Goal: Task Accomplishment & Management: Manage account settings

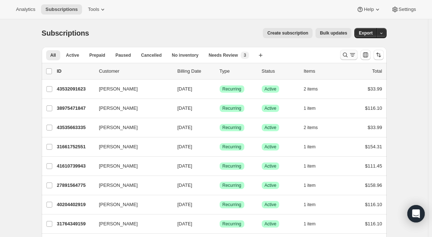
click at [347, 56] on icon "Search and filter results" at bounding box center [345, 54] width 7 height 7
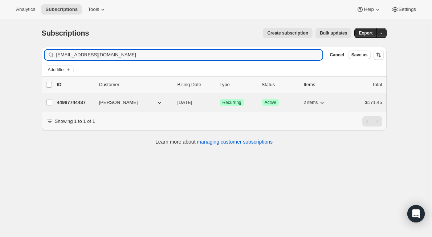
type input "[EMAIL_ADDRESS][DOMAIN_NAME]"
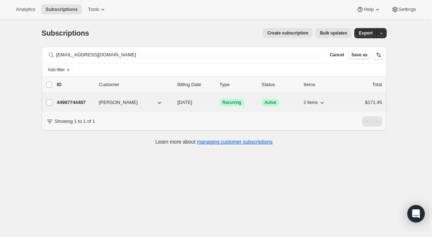
click at [91, 104] on p "44987744487" at bounding box center [75, 102] width 36 height 7
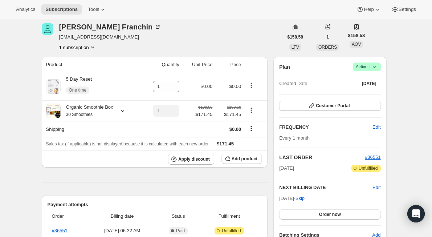
scroll to position [12, 0]
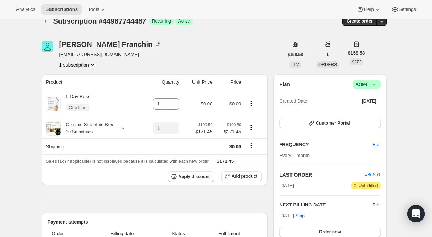
click at [88, 66] on button "1 subscription" at bounding box center [77, 64] width 37 height 7
click at [78, 80] on span "44987744487 Info Current" at bounding box center [80, 78] width 51 height 5
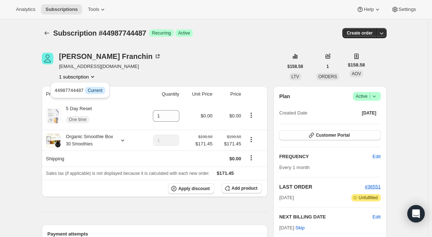
click at [376, 97] on icon at bounding box center [374, 97] width 3 height 2
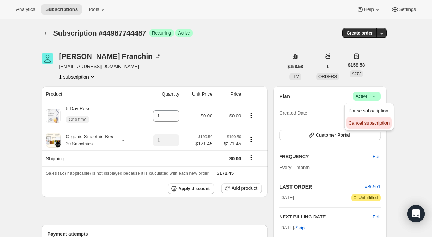
click at [368, 122] on span "Cancel subscription" at bounding box center [369, 122] width 41 height 5
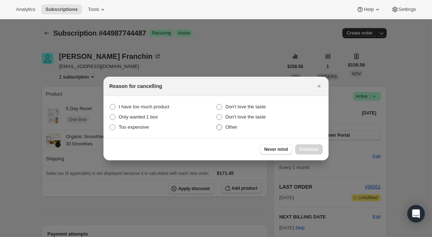
click at [220, 129] on span ":rbs:" at bounding box center [220, 127] width 6 height 6
click at [217, 125] on input "Other" at bounding box center [217, 124] width 0 height 0
radio input "true"
click at [317, 148] on span "Continue" at bounding box center [309, 149] width 19 height 6
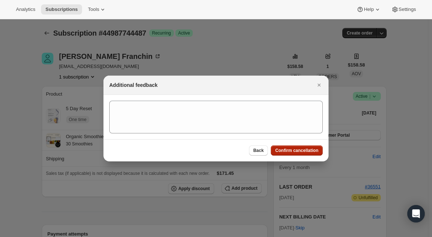
click at [301, 152] on span "Confirm cancellation" at bounding box center [296, 151] width 43 height 6
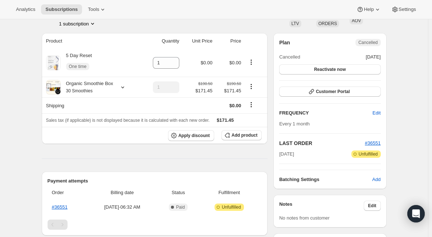
scroll to position [50, 0]
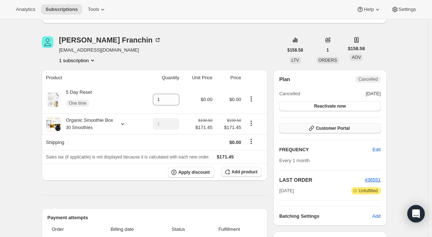
click at [341, 128] on span "Customer Portal" at bounding box center [333, 128] width 34 height 6
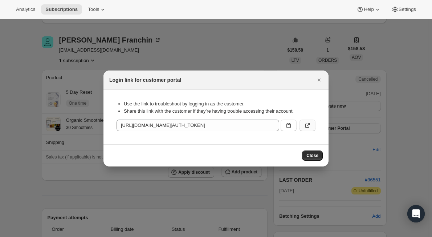
click at [306, 127] on icon ":rfc:" at bounding box center [307, 125] width 7 height 7
drag, startPoint x: 316, startPoint y: 153, endPoint x: 305, endPoint y: 160, distance: 13.6
click at [315, 153] on button "Close" at bounding box center [312, 155] width 21 height 10
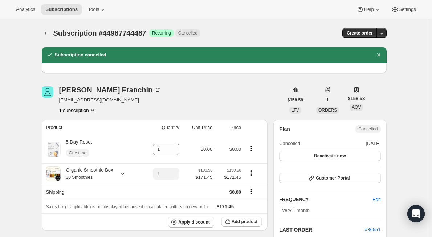
click at [93, 111] on icon "Product actions" at bounding box center [92, 109] width 7 height 7
drag, startPoint x: 104, startPoint y: 33, endPoint x: 149, endPoint y: 34, distance: 44.7
click at [149, 34] on div "Subscription #44987744487 Success Recurring Cancelled" at bounding box center [160, 33] width 214 height 10
copy span "44987744487"
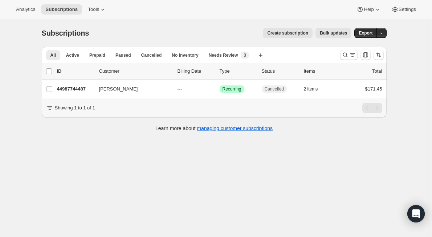
click at [173, 192] on div "Subscriptions. This page is ready Subscriptions Create subscription Bulk update…" at bounding box center [214, 137] width 428 height 237
click at [346, 52] on icon "Search and filter results" at bounding box center [345, 54] width 7 height 7
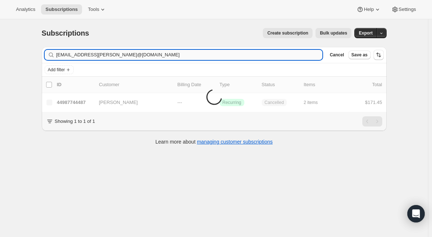
click at [137, 50] on input "[EMAIL_ADDRESS][PERSON_NAME]@[DOMAIN_NAME]" at bounding box center [189, 55] width 267 height 10
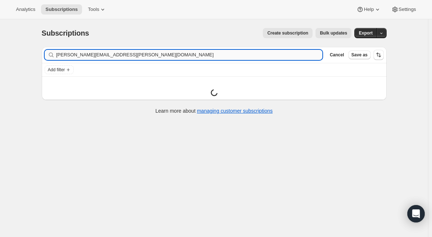
type input "[PERSON_NAME][EMAIL_ADDRESS][PERSON_NAME][DOMAIN_NAME]"
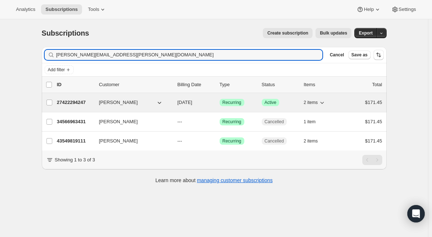
click at [90, 106] on div "27422294247 [PERSON_NAME] [DATE] Success Recurring Success Active 2 items $171.…" at bounding box center [220, 102] width 326 height 10
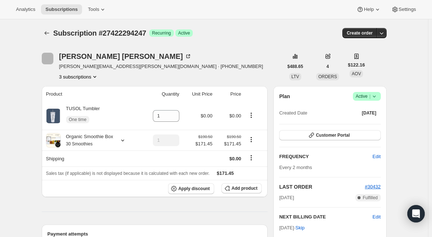
click at [91, 74] on button "3 subscriptions" at bounding box center [79, 76] width 40 height 7
click at [201, 57] on div "[PERSON_NAME] [PERSON_NAME][EMAIL_ADDRESS][PERSON_NAME][DOMAIN_NAME] · [PHONE_N…" at bounding box center [163, 67] width 242 height 28
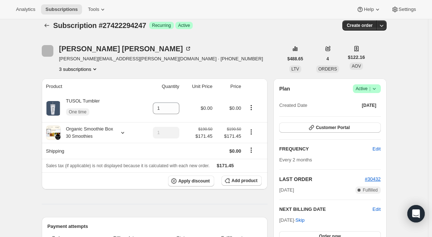
scroll to position [36, 0]
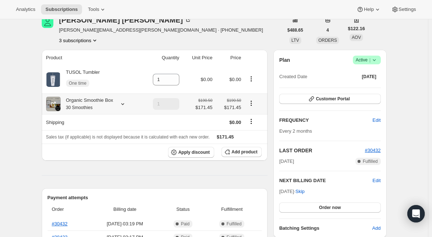
click at [120, 103] on div at bounding box center [121, 103] width 10 height 7
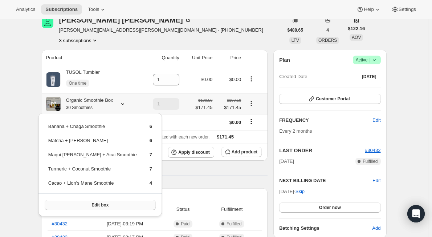
click at [92, 205] on span "Edit box" at bounding box center [100, 205] width 17 height 6
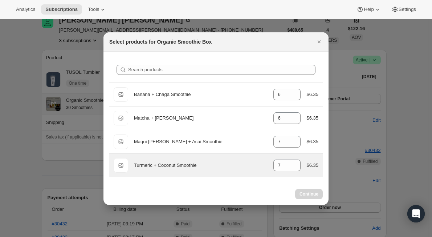
select select "gid://shopify/ProductVariant/47036929442023"
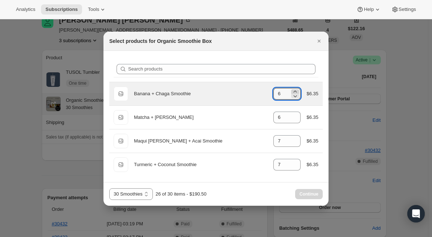
click at [297, 91] on icon ":rll:" at bounding box center [295, 91] width 7 height 7
type input "7"
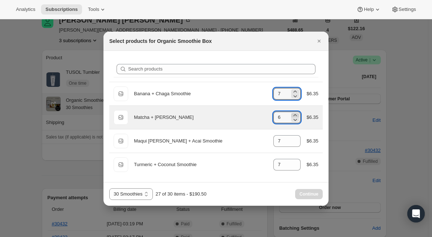
click at [298, 114] on icon ":rll:" at bounding box center [295, 115] width 7 height 7
type input "7"
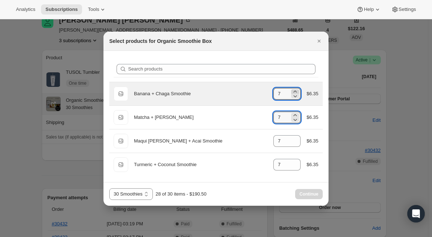
drag, startPoint x: 295, startPoint y: 88, endPoint x: 300, endPoint y: 106, distance: 18.7
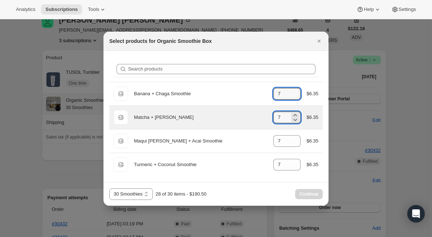
click at [295, 89] on icon ":rll:" at bounding box center [295, 91] width 7 height 7
type input "8"
click at [295, 114] on icon ":rll:" at bounding box center [295, 115] width 7 height 7
type input "8"
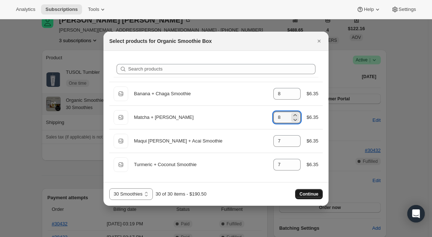
click at [305, 196] on span "Continue" at bounding box center [309, 194] width 19 height 6
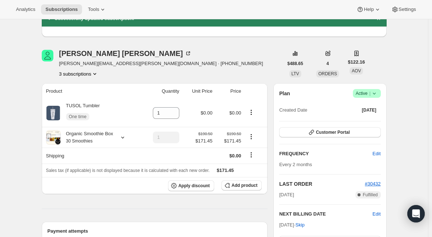
click at [89, 75] on button "3 subscriptions" at bounding box center [79, 73] width 40 height 7
click at [92, 99] on span "34566963431" at bounding box center [81, 99] width 51 height 7
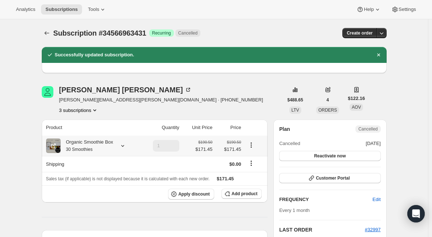
click at [122, 145] on icon at bounding box center [122, 145] width 7 height 7
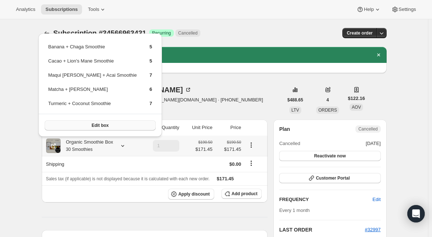
click at [110, 127] on button "Edit box" at bounding box center [100, 125] width 111 height 10
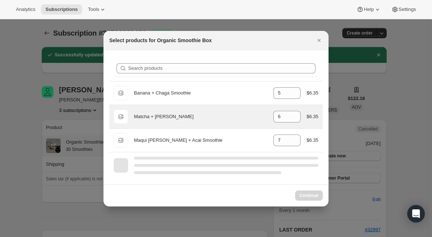
select select "gid://shopify/ProductVariant/47036929442023"
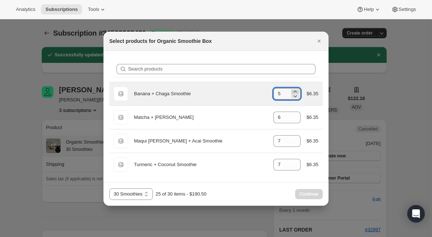
click at [296, 90] on icon ":rrp:" at bounding box center [295, 91] width 7 height 7
click at [296, 89] on icon ":rrp:" at bounding box center [295, 91] width 7 height 7
type input "7"
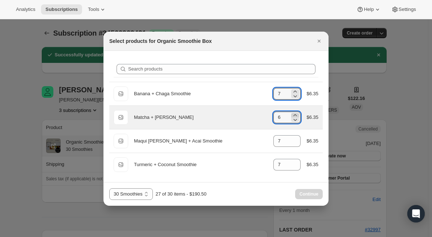
click at [298, 114] on icon ":rrp:" at bounding box center [295, 115] width 7 height 7
type input "8"
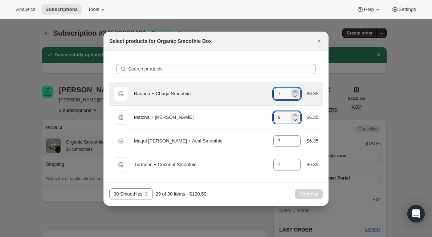
click at [297, 90] on icon ":rrp:" at bounding box center [295, 91] width 7 height 7
type input "8"
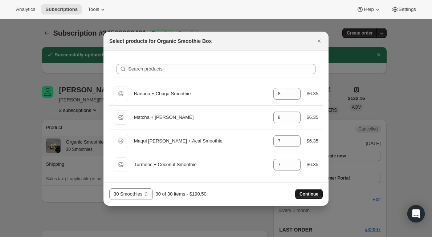
click at [306, 193] on span "Continue" at bounding box center [309, 194] width 19 height 6
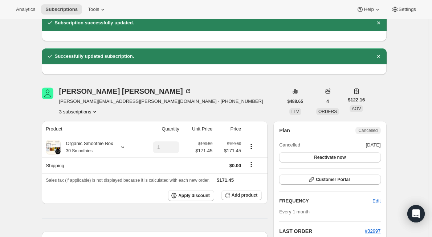
scroll to position [73, 0]
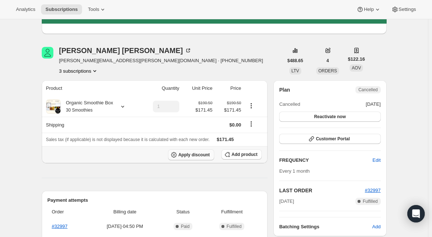
click at [204, 151] on button "Apply discount" at bounding box center [191, 154] width 46 height 11
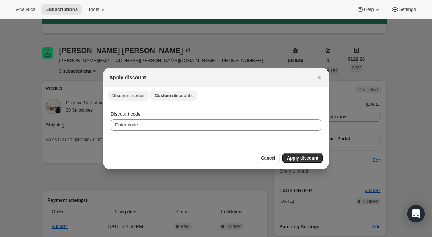
click at [162, 98] on span "Custom discounts" at bounding box center [174, 96] width 38 height 6
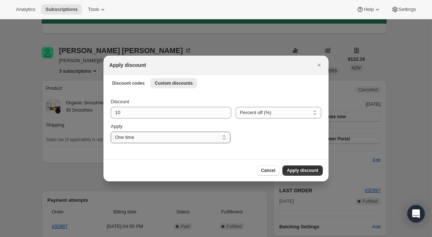
drag, startPoint x: 142, startPoint y: 137, endPoint x: 145, endPoint y: 141, distance: 4.7
click at [143, 137] on select "One time Specify instances... Indefinitely" at bounding box center [171, 138] width 120 height 12
select select "indefinitely"
click at [111, 132] on select "One time Specify instances... Indefinitely" at bounding box center [171, 138] width 120 height 12
click at [309, 168] on span "Apply discount" at bounding box center [303, 171] width 32 height 6
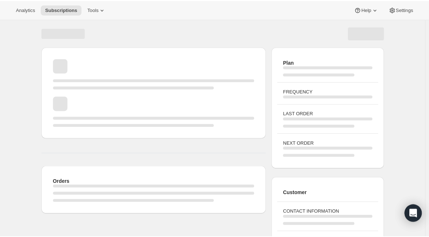
scroll to position [73, 0]
